Goal: Information Seeking & Learning: Learn about a topic

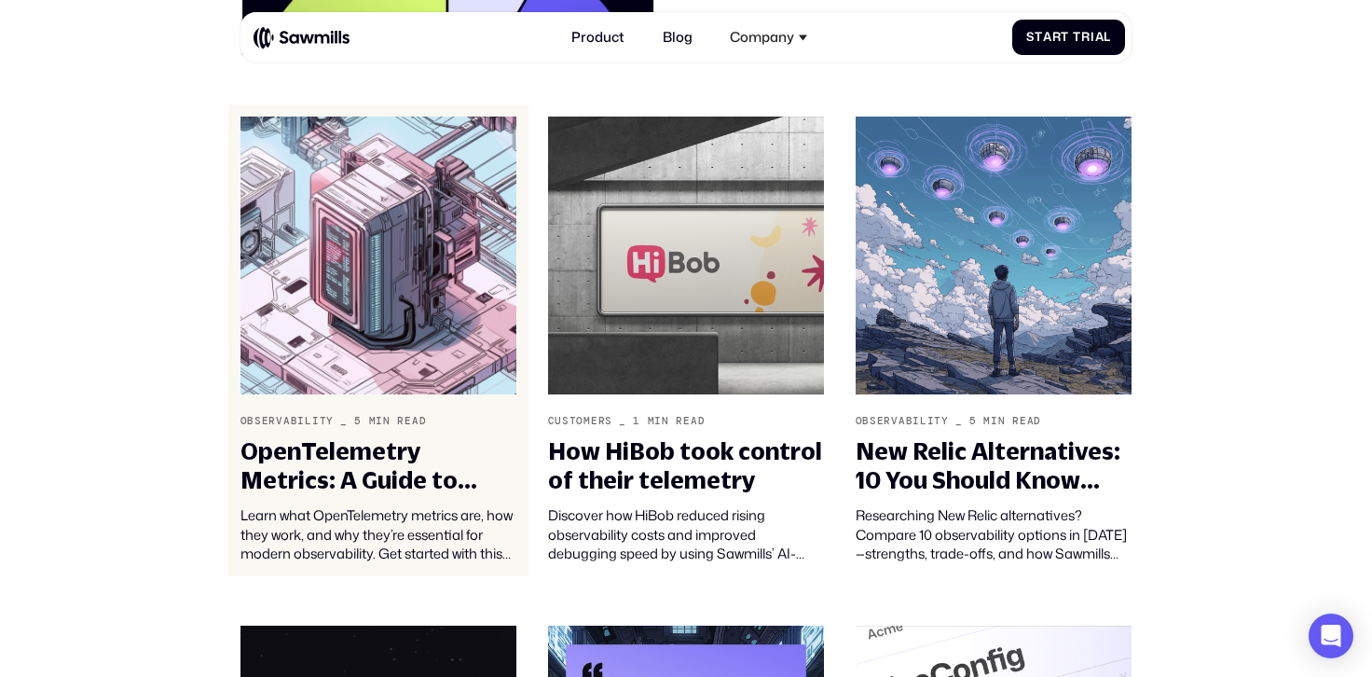
scroll to position [655, 0]
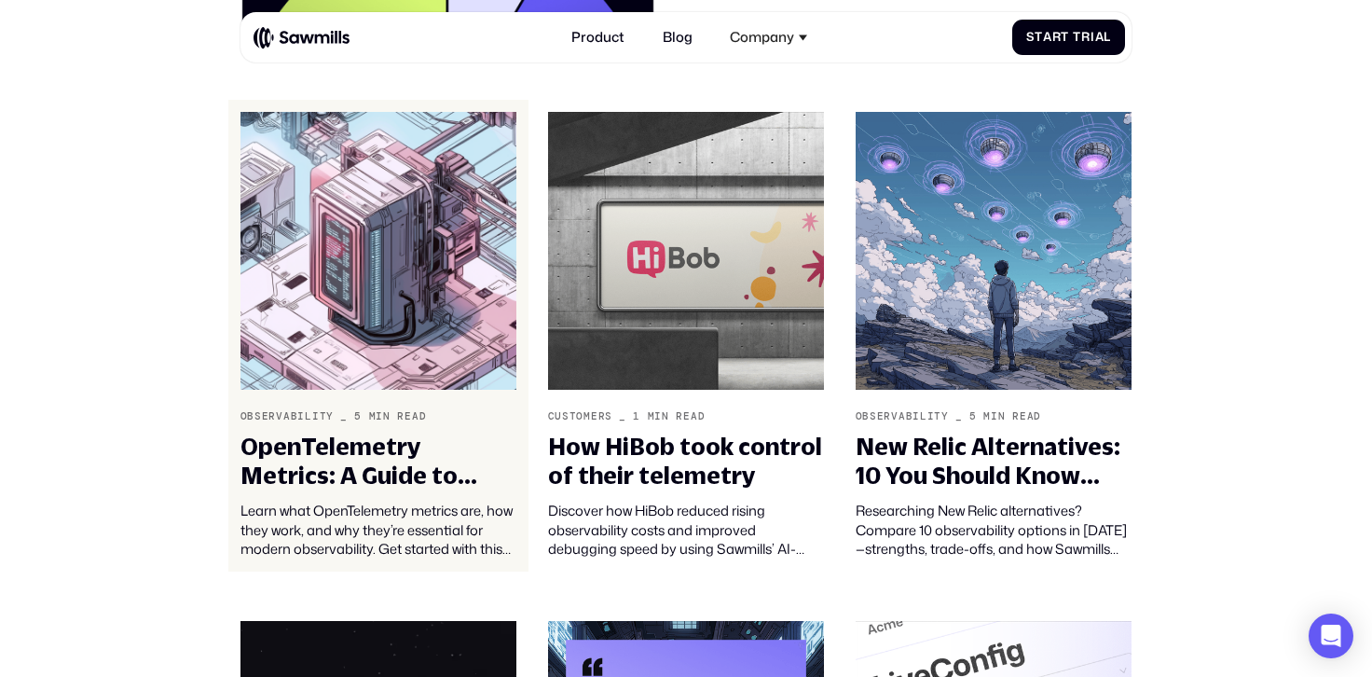
click at [432, 314] on img at bounding box center [379, 251] width 277 height 278
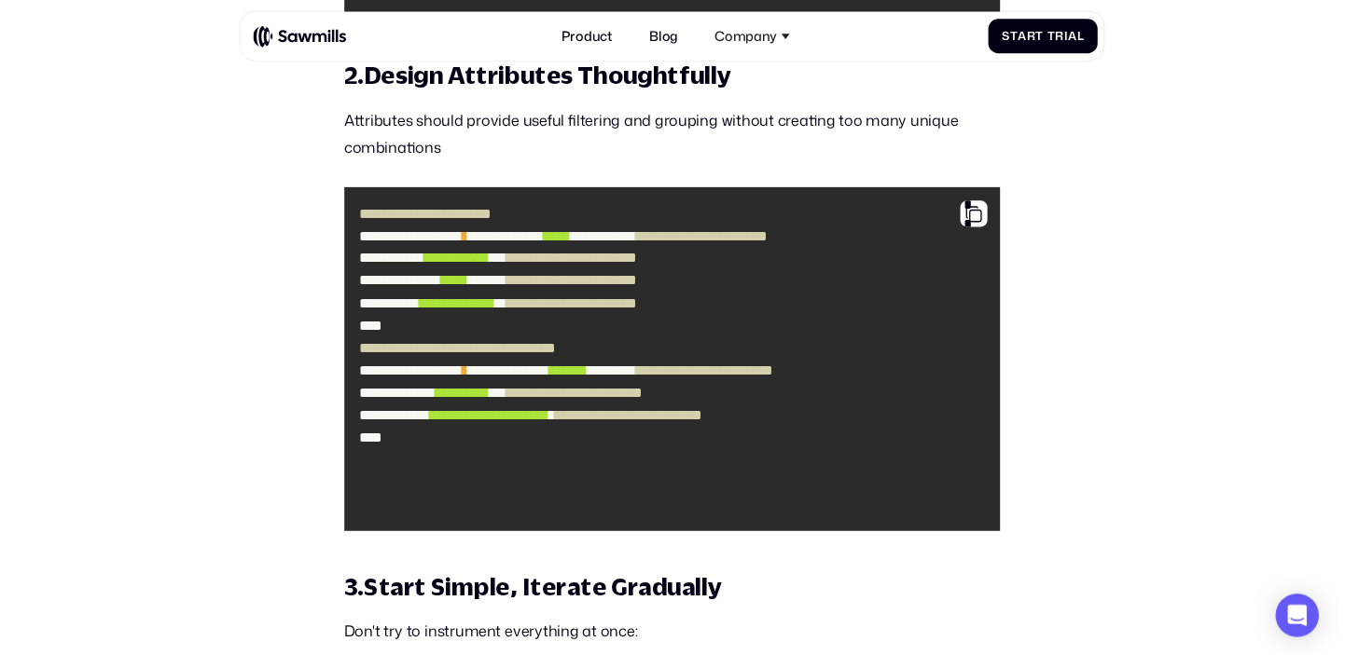
scroll to position [10435, 0]
